Goal: Task Accomplishment & Management: Use online tool/utility

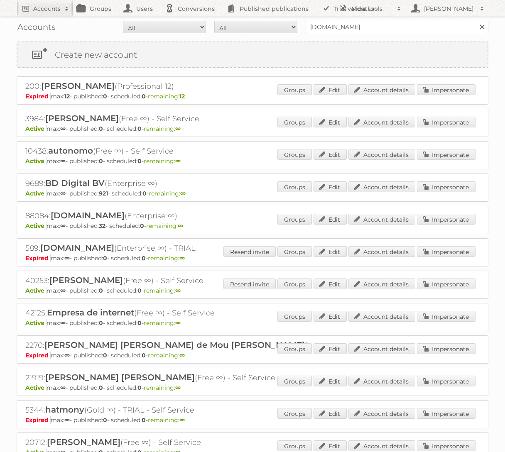
click at [374, 28] on input "[DOMAIN_NAME]" at bounding box center [397, 27] width 183 height 12
type input "Brico"
click at [475, 21] on input "Search" at bounding box center [481, 27] width 12 height 12
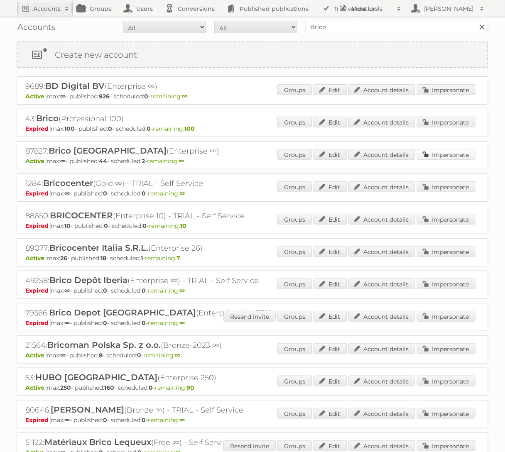
click at [456, 155] on link "Impersonate" at bounding box center [446, 154] width 59 height 11
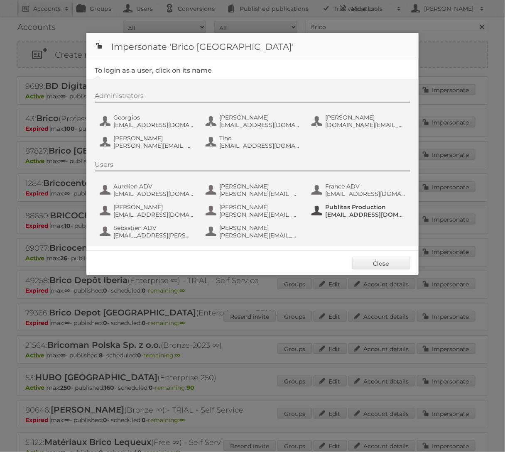
click at [321, 208] on button "Publitas Production fs+bricobe@publitas.com" at bounding box center [360, 211] width 98 height 17
